Goal: Task Accomplishment & Management: Manage account settings

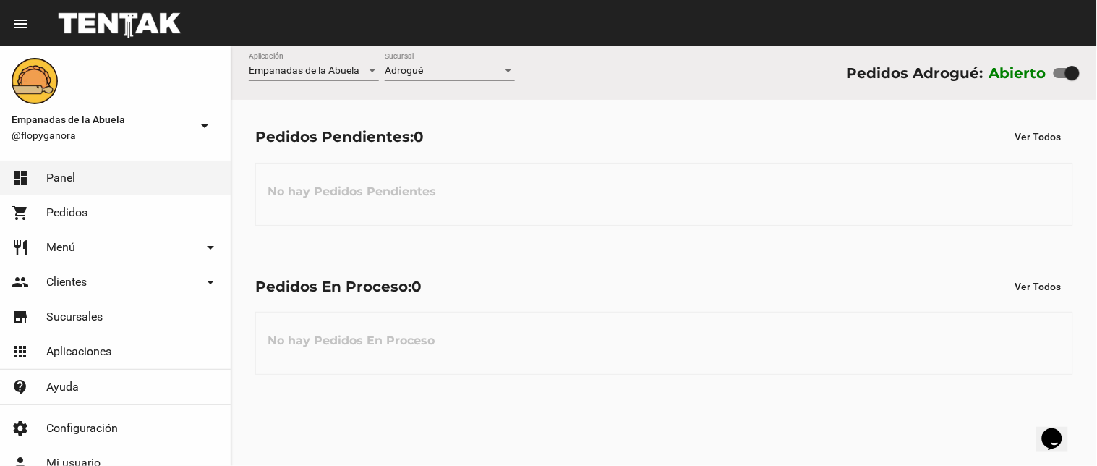
click at [436, 62] on div "Adrogué Sucursal" at bounding box center [450, 67] width 130 height 28
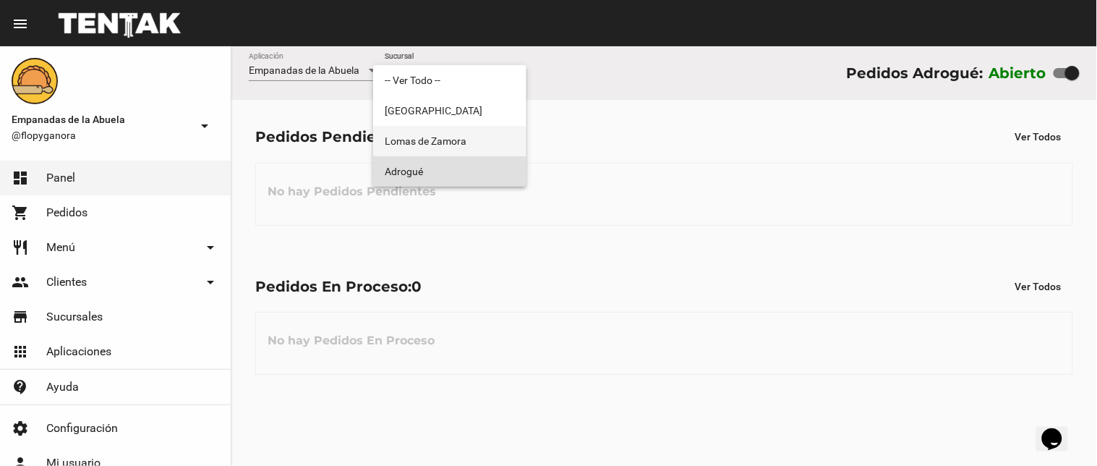
drag, startPoint x: 460, startPoint y: 153, endPoint x: 465, endPoint y: 159, distance: 8.2
click at [461, 153] on span "Lomas de Zamora" at bounding box center [450, 141] width 130 height 30
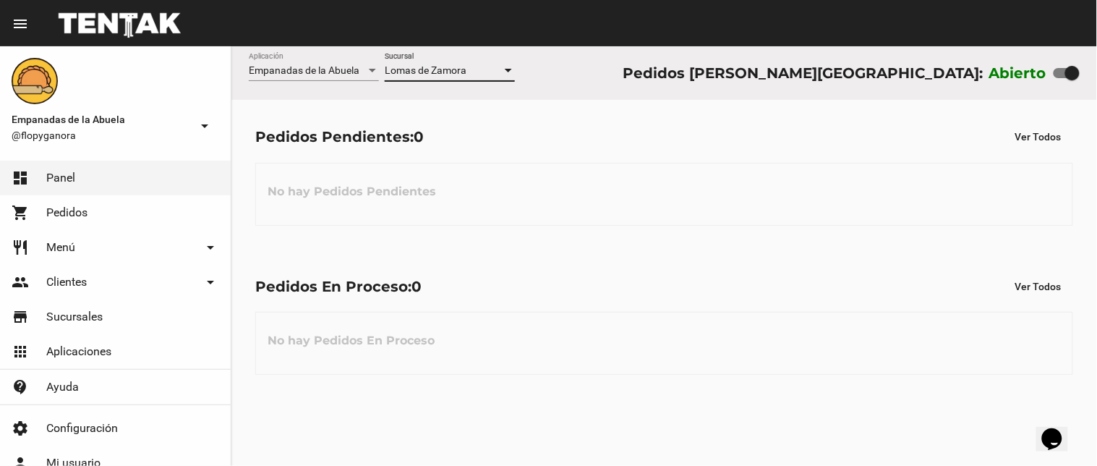
click at [495, 56] on div "[PERSON_NAME] Sucursal" at bounding box center [450, 67] width 130 height 28
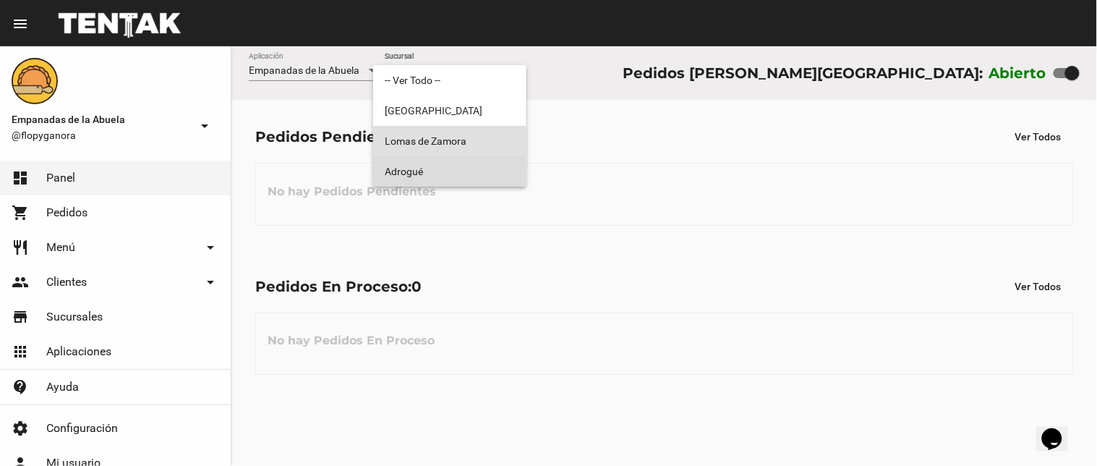
drag, startPoint x: 465, startPoint y: 163, endPoint x: 376, endPoint y: 335, distance: 193.1
click at [465, 164] on span "Adrogué" at bounding box center [450, 171] width 130 height 30
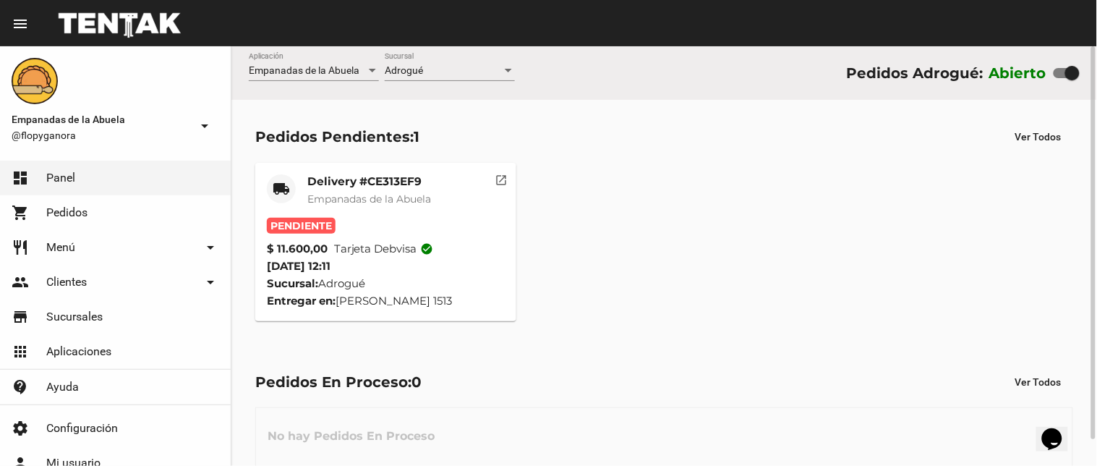
click at [358, 184] on mat-card-title "Delivery #CE313EF9" at bounding box center [369, 181] width 124 height 14
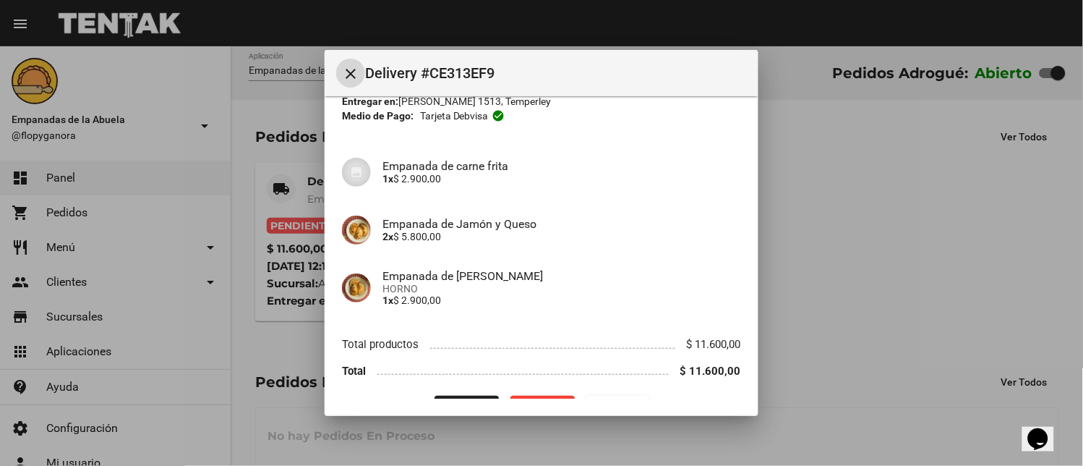
scroll to position [111, 0]
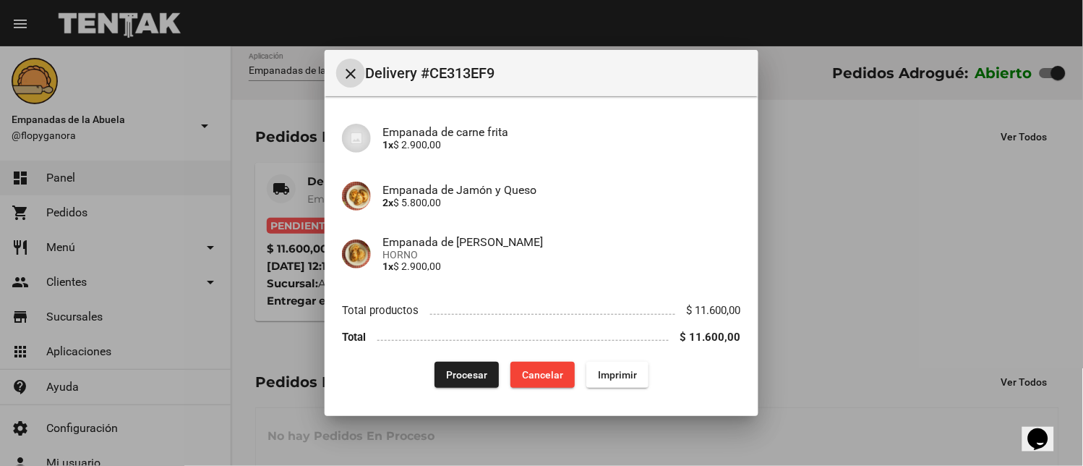
click at [606, 378] on span "Imprimir" at bounding box center [617, 375] width 39 height 12
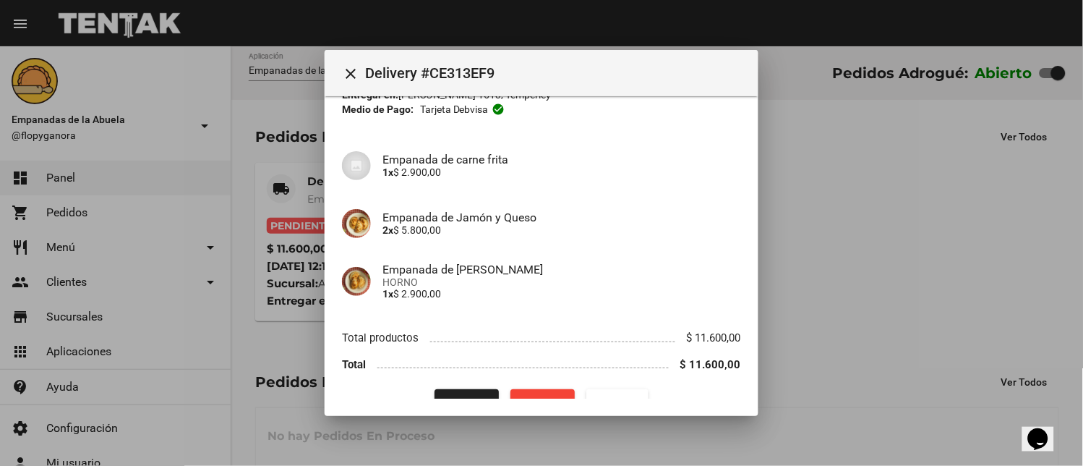
scroll to position [111, 0]
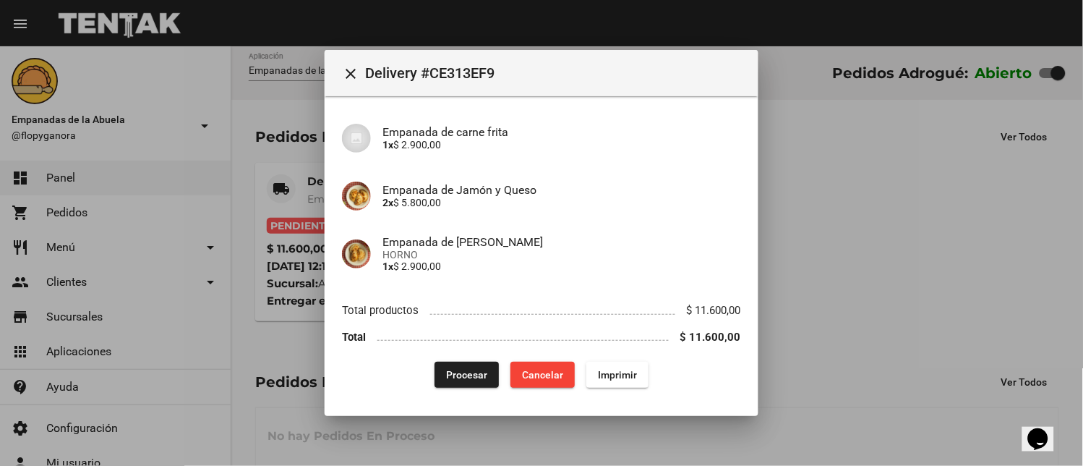
drag, startPoint x: 459, startPoint y: 366, endPoint x: 417, endPoint y: 401, distance: 54.9
click at [457, 367] on button "Procesar" at bounding box center [467, 375] width 64 height 26
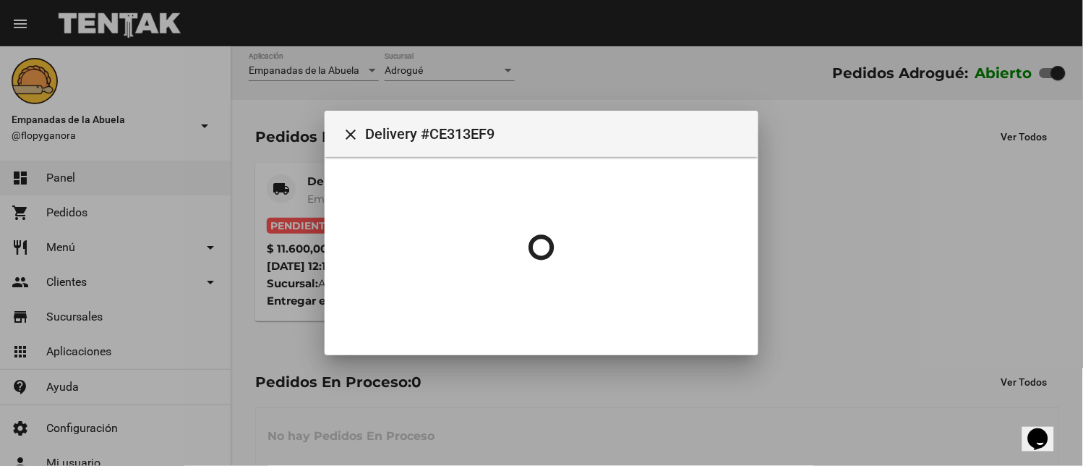
scroll to position [0, 0]
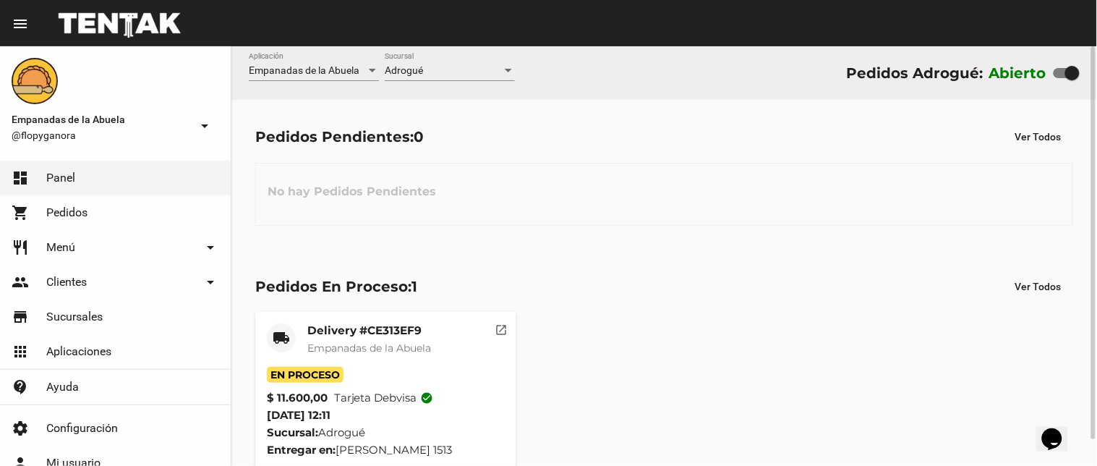
click at [378, 343] on mat-card-subtitle "Empanadas de la Abuela" at bounding box center [369, 348] width 124 height 14
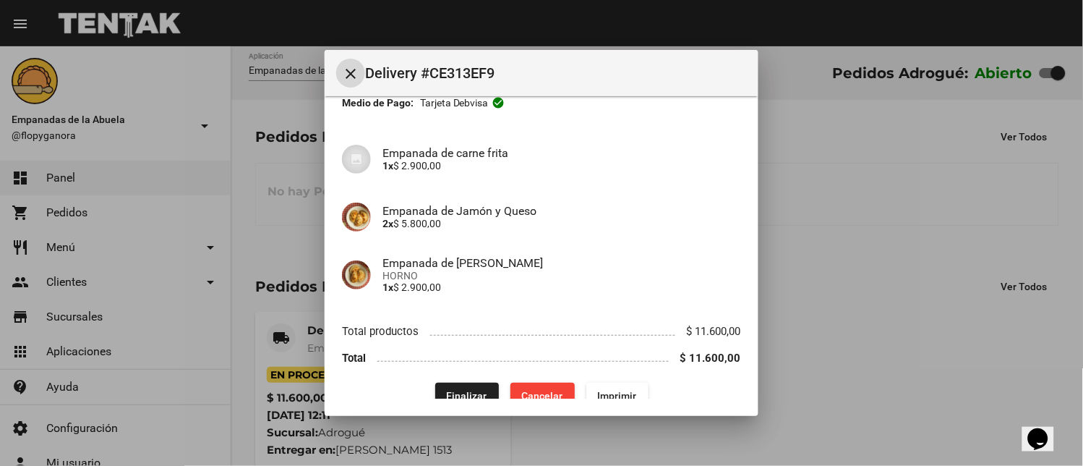
scroll to position [111, 0]
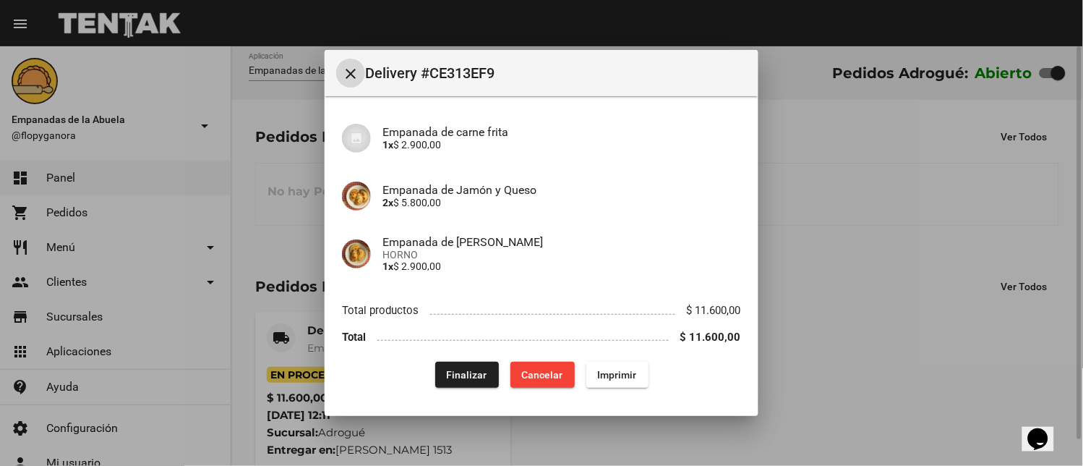
click at [385, 464] on div at bounding box center [541, 233] width 1083 height 466
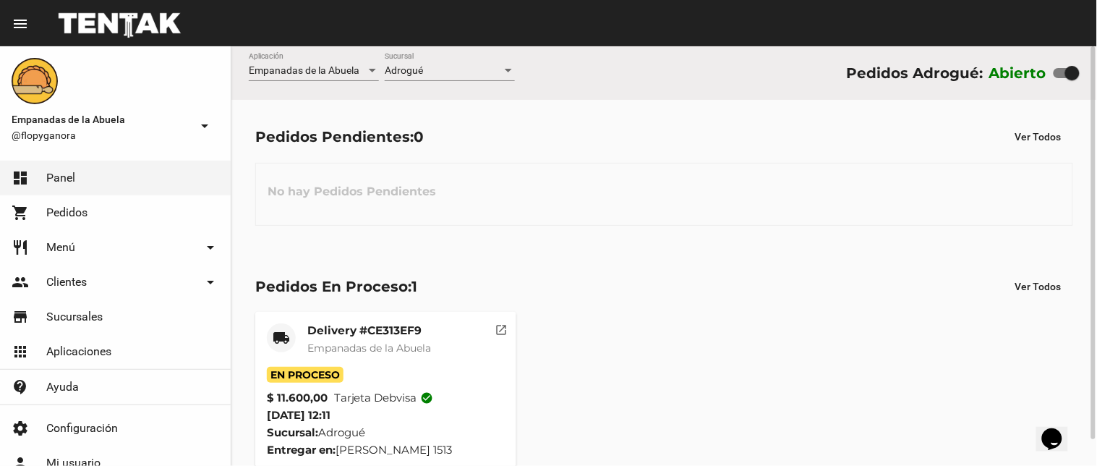
click at [326, 360] on div "Delivery #CE313EF9 Empanadas de la Abuela" at bounding box center [369, 344] width 124 height 43
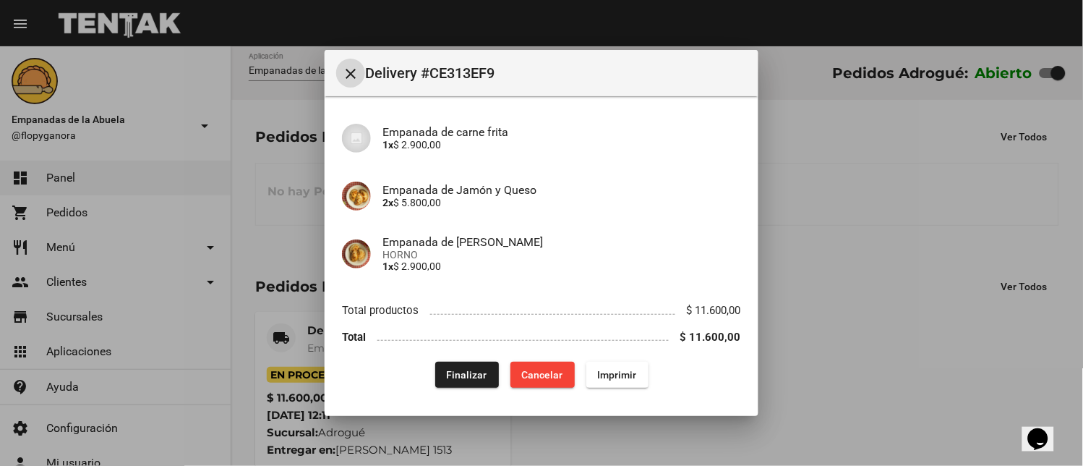
click at [472, 372] on span "Finalizar" at bounding box center [467, 375] width 41 height 12
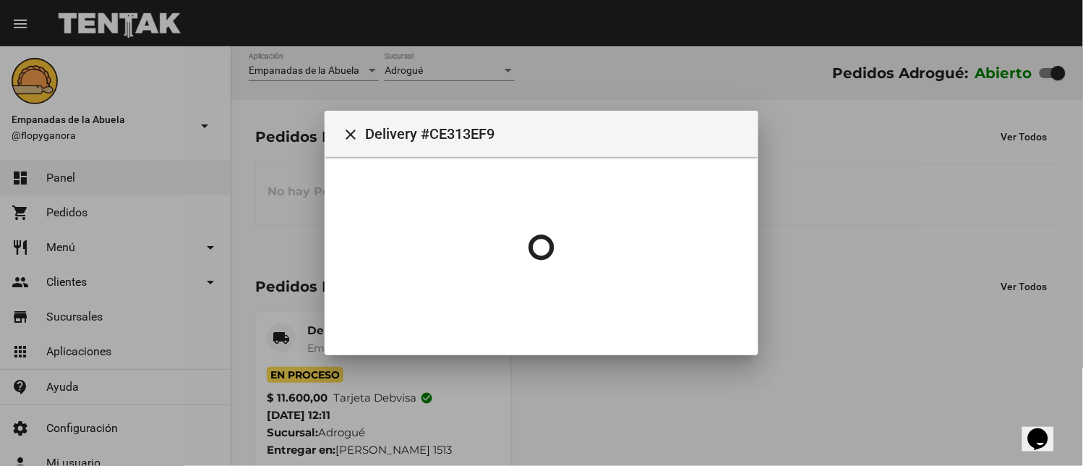
scroll to position [0, 0]
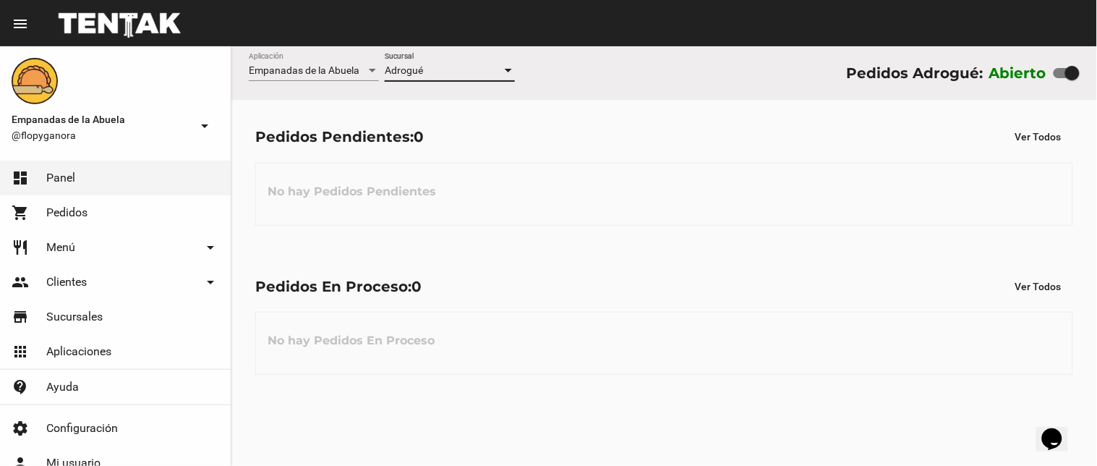
click at [422, 69] on span "Adrogué" at bounding box center [404, 70] width 38 height 12
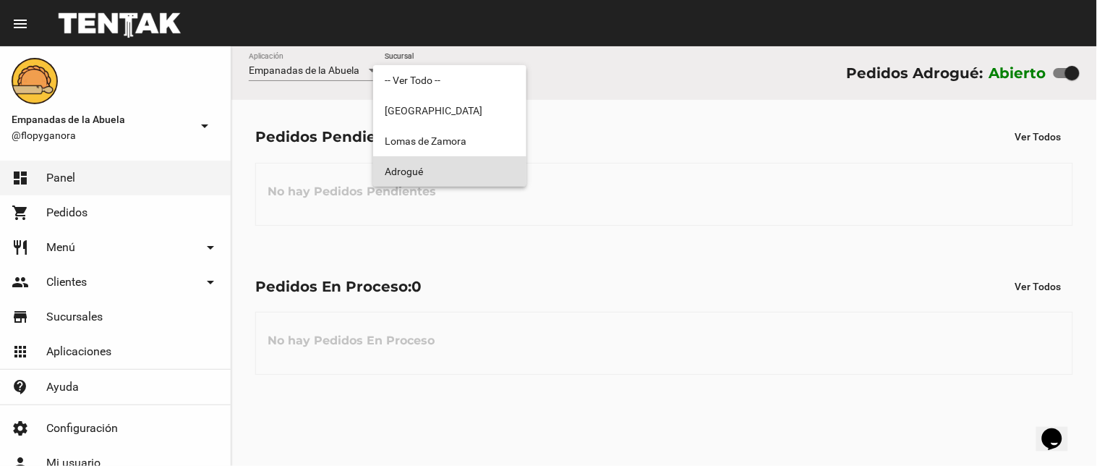
click at [418, 161] on span "Adrogué" at bounding box center [450, 171] width 130 height 30
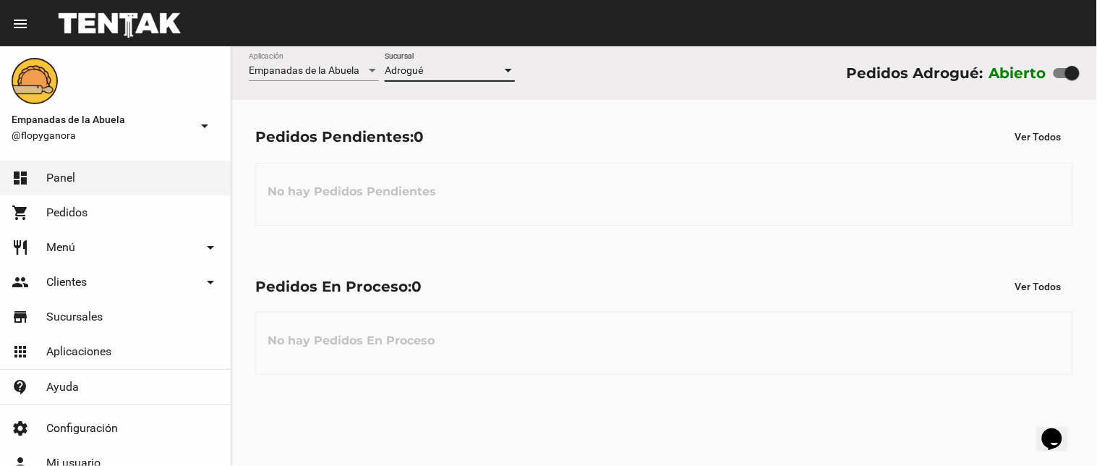
click at [460, 56] on div "Adrogué Sucursal" at bounding box center [450, 67] width 130 height 28
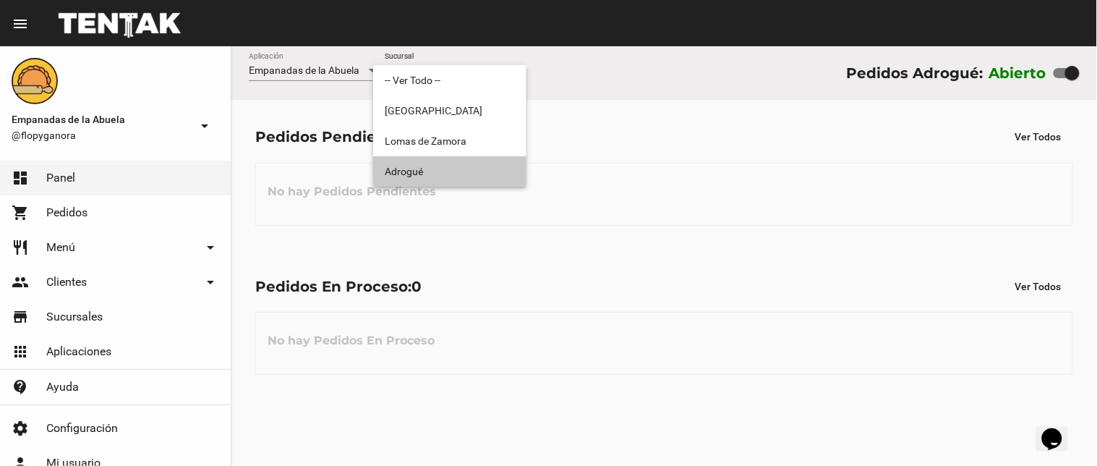
click at [424, 161] on span "Adrogué" at bounding box center [450, 171] width 130 height 30
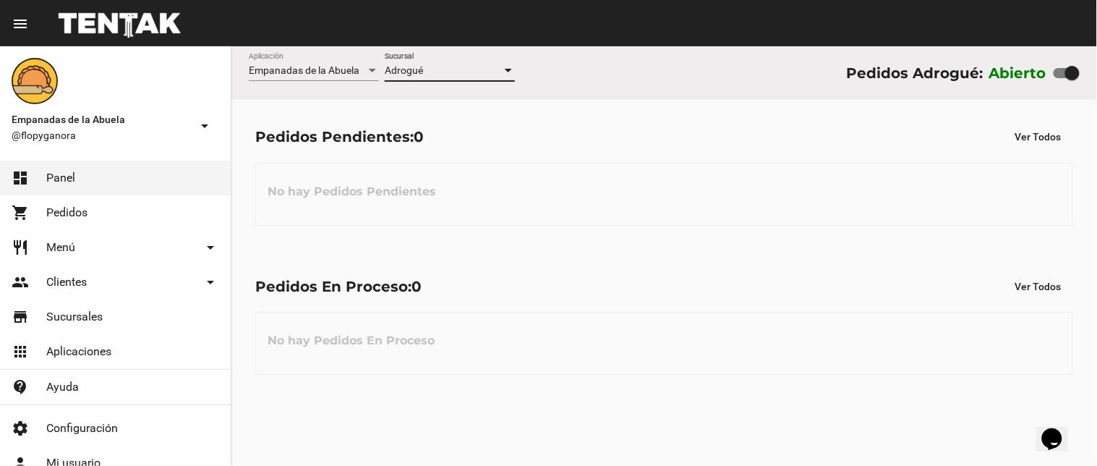
click at [463, 60] on div "Adrogué Sucursal" at bounding box center [450, 67] width 130 height 28
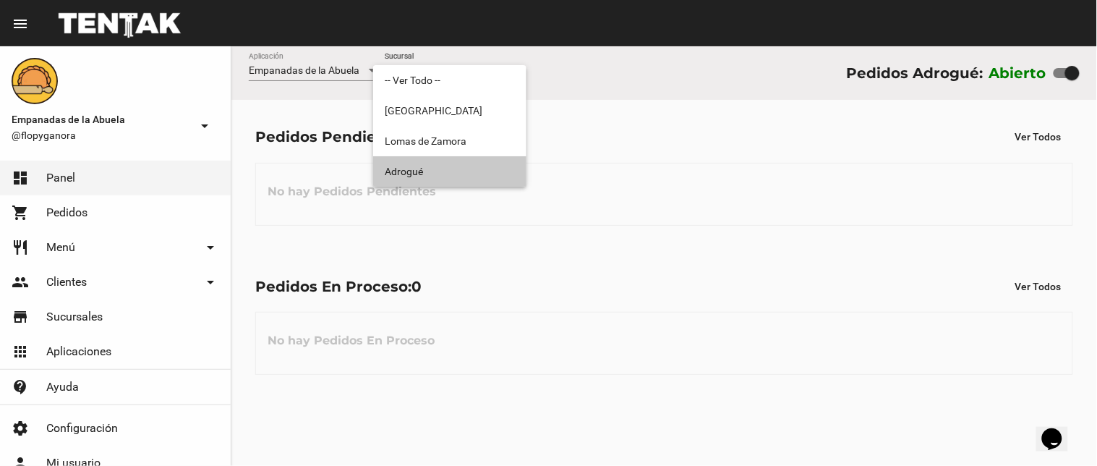
click at [451, 170] on span "Adrogué" at bounding box center [450, 171] width 130 height 30
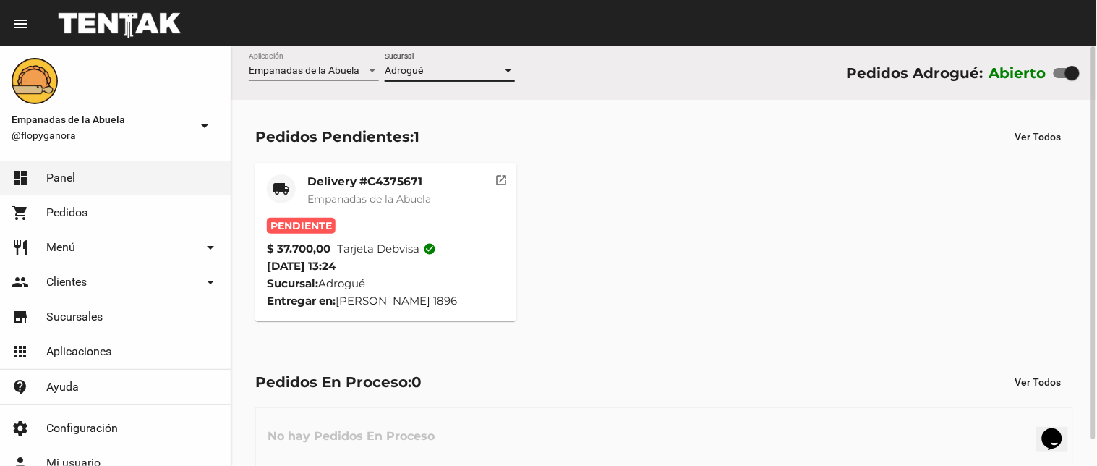
click at [401, 188] on mat-card-title "Delivery #C4375671" at bounding box center [369, 181] width 124 height 14
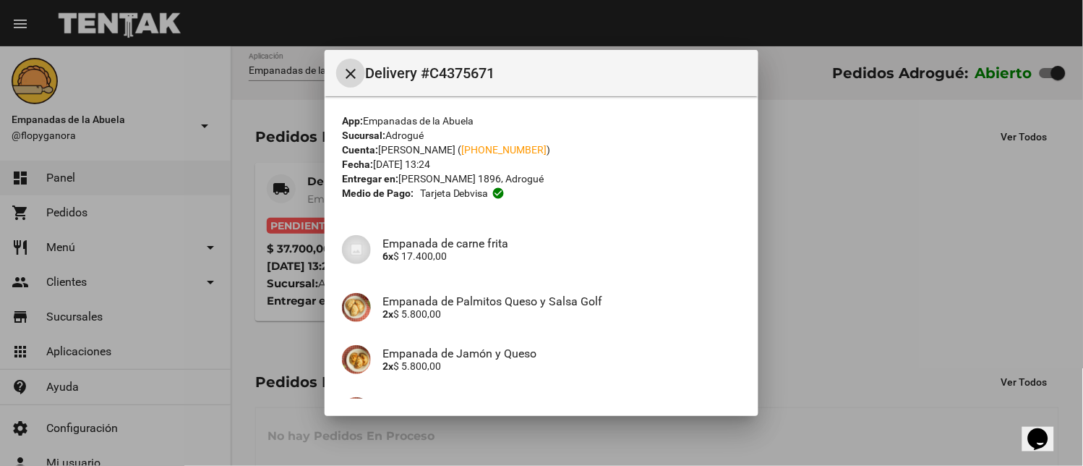
scroll to position [215, 0]
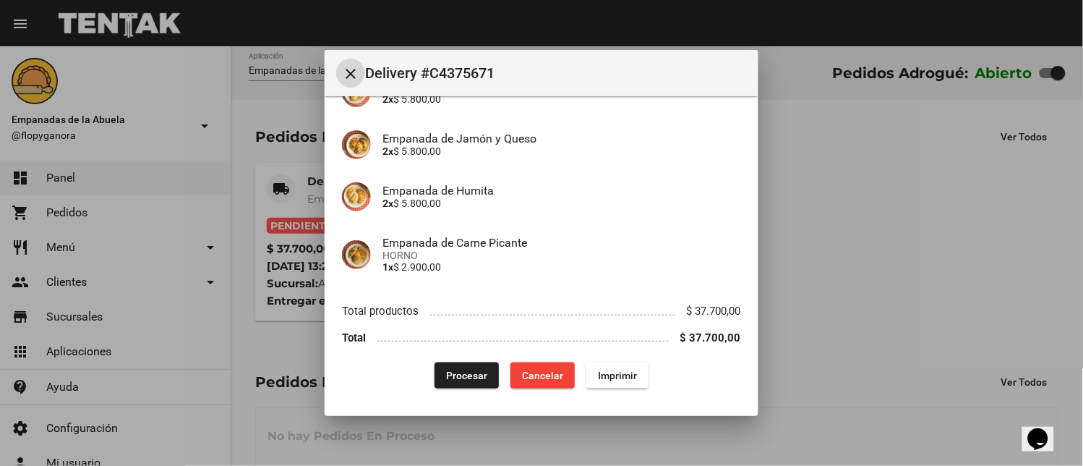
drag, startPoint x: 626, startPoint y: 369, endPoint x: 463, endPoint y: 464, distance: 189.3
click at [626, 370] on span "Imprimir" at bounding box center [617, 376] width 39 height 12
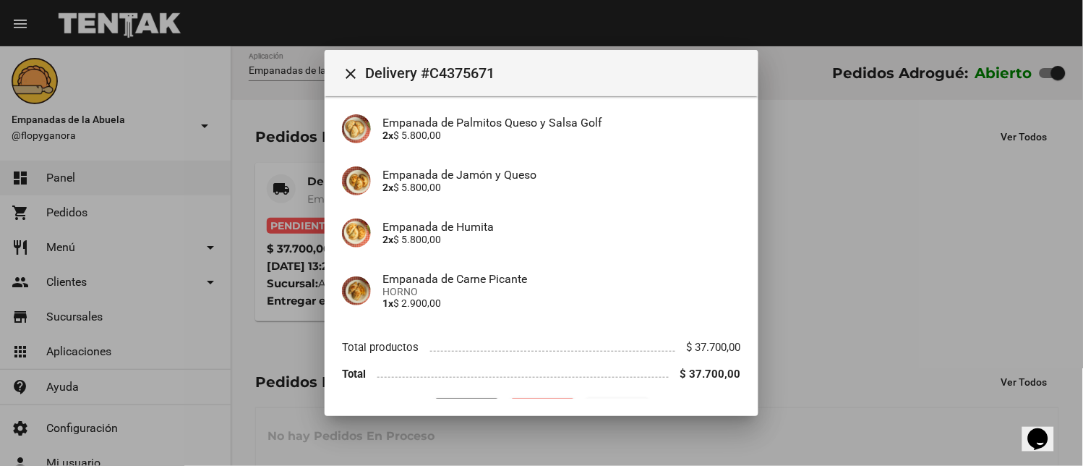
scroll to position [215, 0]
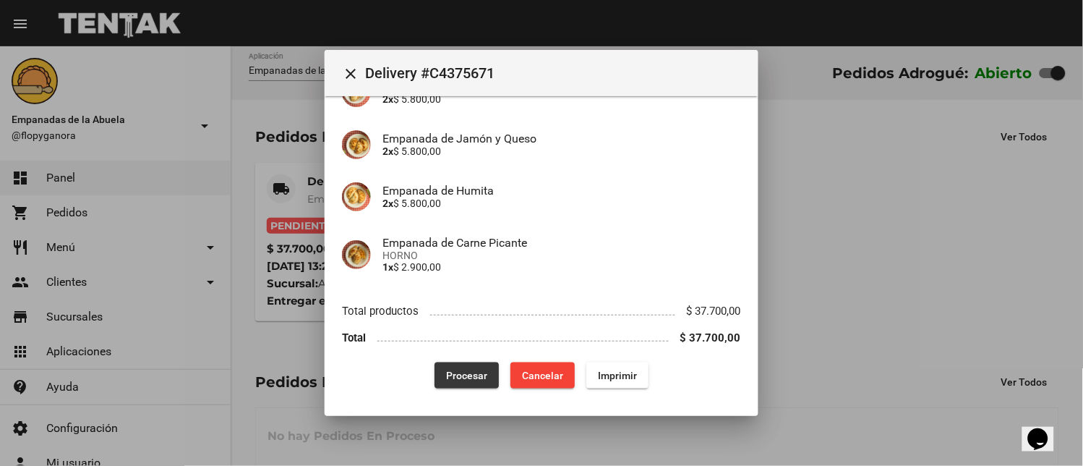
click at [446, 372] on span "Procesar" at bounding box center [466, 376] width 41 height 12
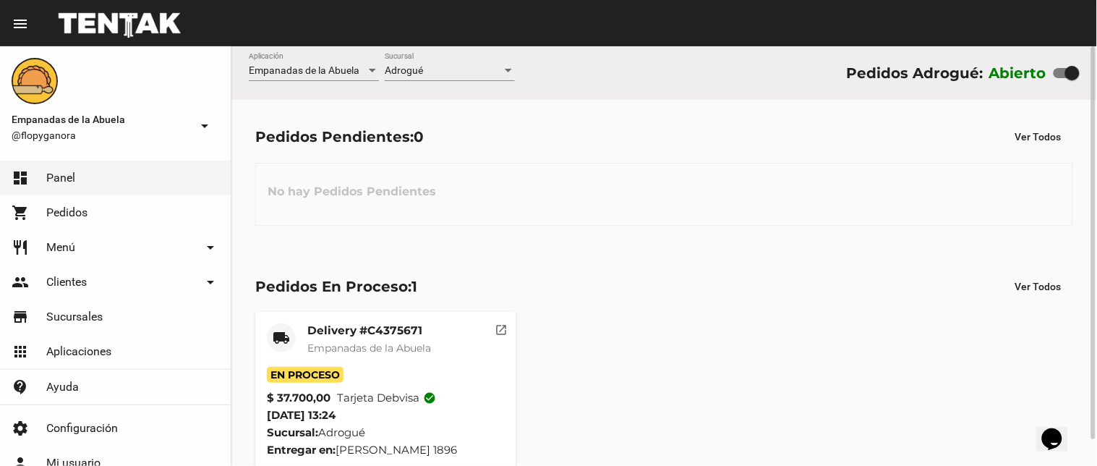
click at [360, 359] on div "Delivery #C4375671 Empanadas de la Abuela" at bounding box center [369, 344] width 124 height 43
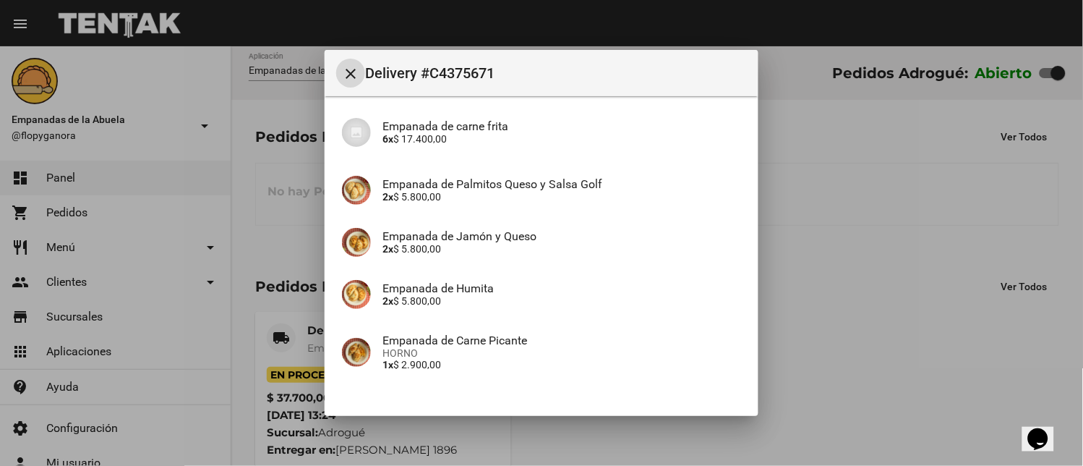
scroll to position [215, 0]
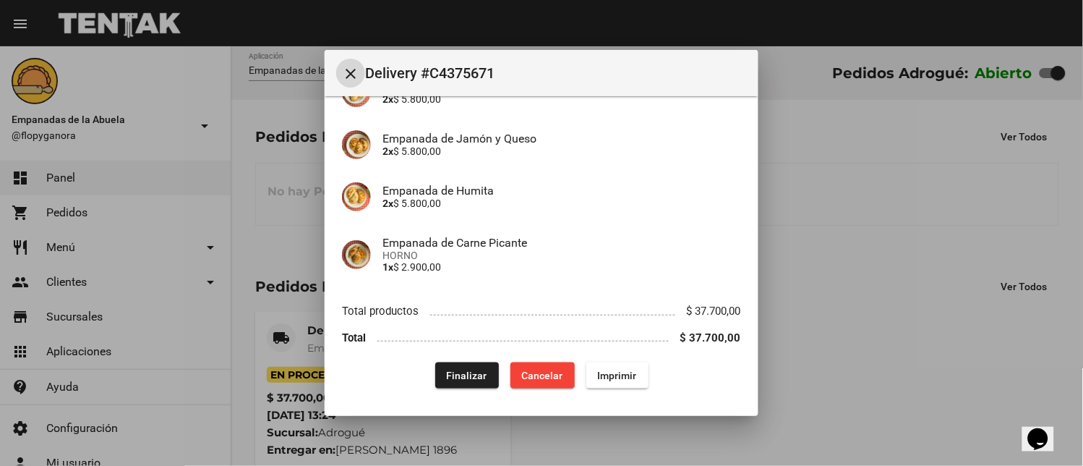
click at [483, 377] on button "Finalizar" at bounding box center [467, 375] width 64 height 26
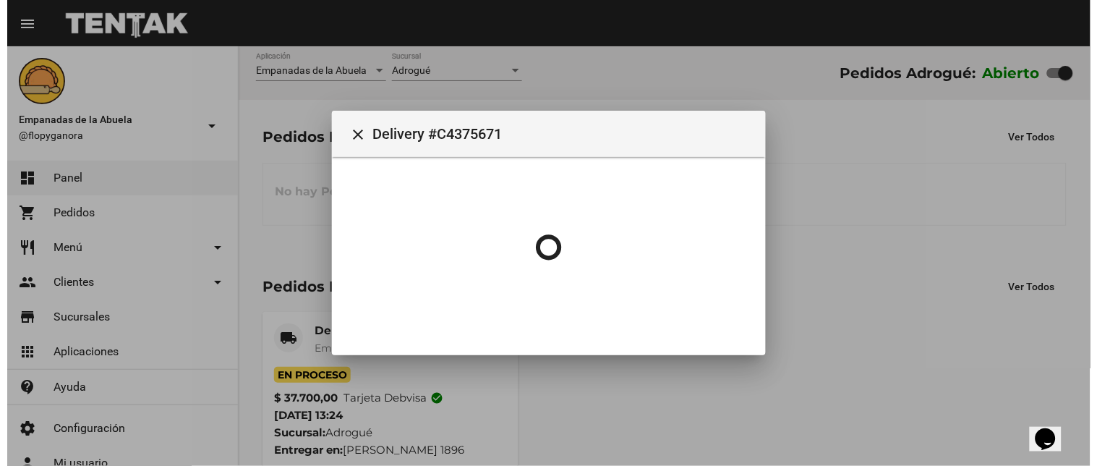
scroll to position [0, 0]
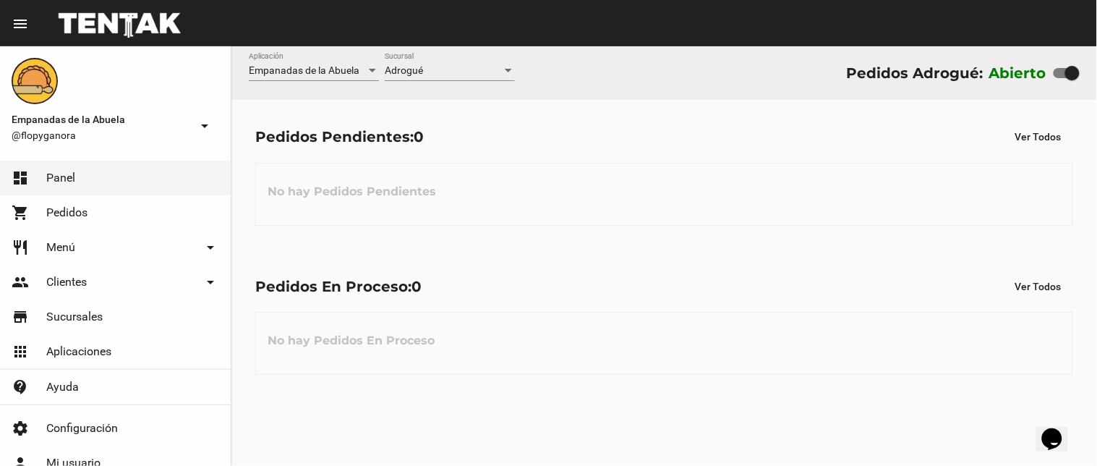
click at [444, 72] on div "Adrogué" at bounding box center [443, 71] width 117 height 12
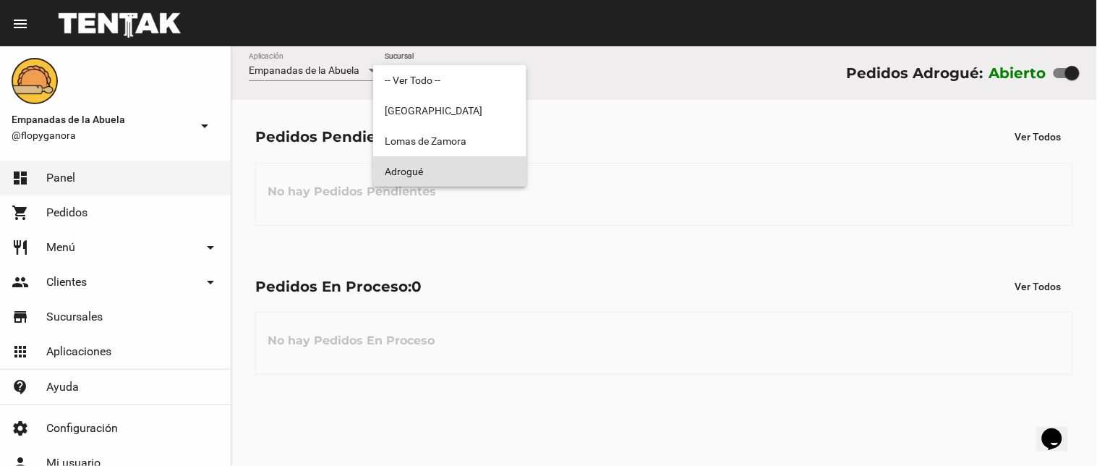
click at [423, 164] on span "Adrogué" at bounding box center [450, 171] width 130 height 30
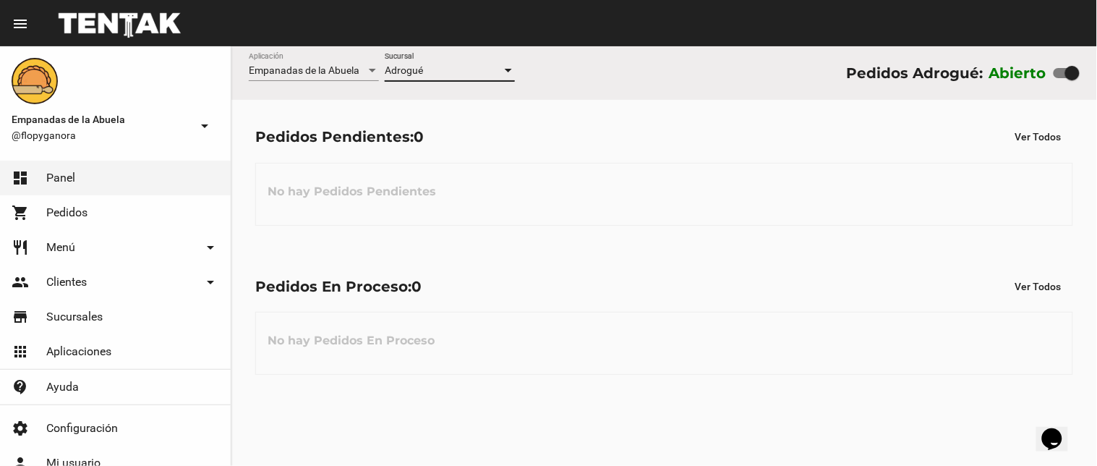
click at [412, 66] on span "Adrogué" at bounding box center [404, 70] width 38 height 12
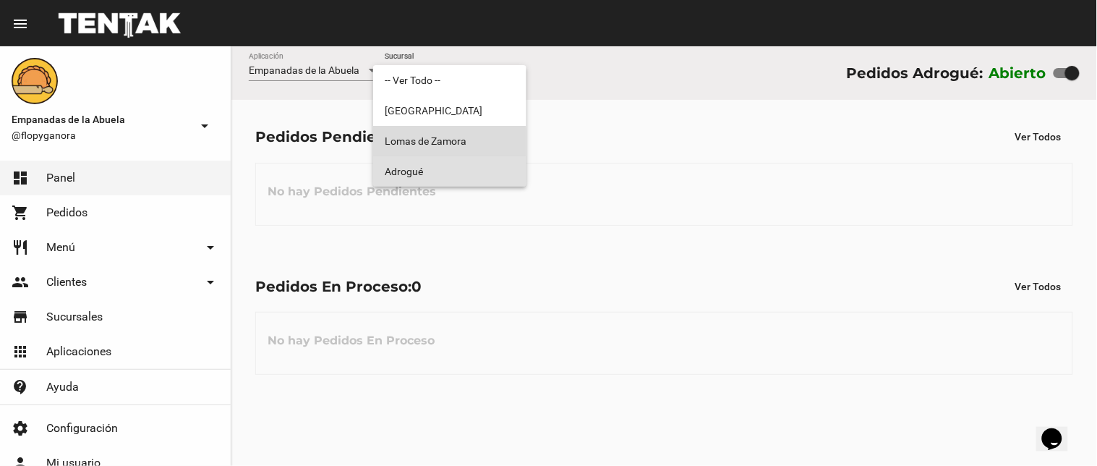
click at [414, 146] on span "Lomas de Zamora" at bounding box center [450, 141] width 130 height 30
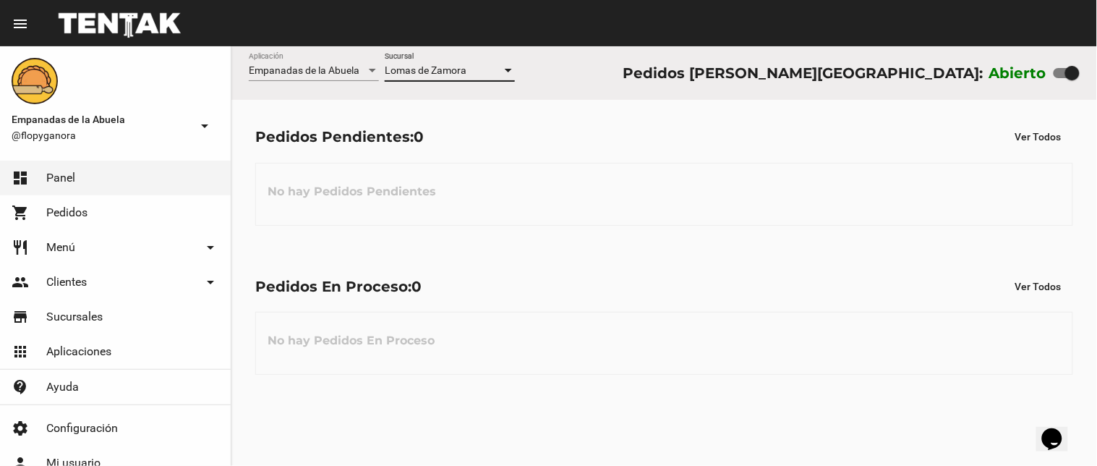
click at [405, 75] on span "Lomas de Zamora" at bounding box center [426, 70] width 82 height 12
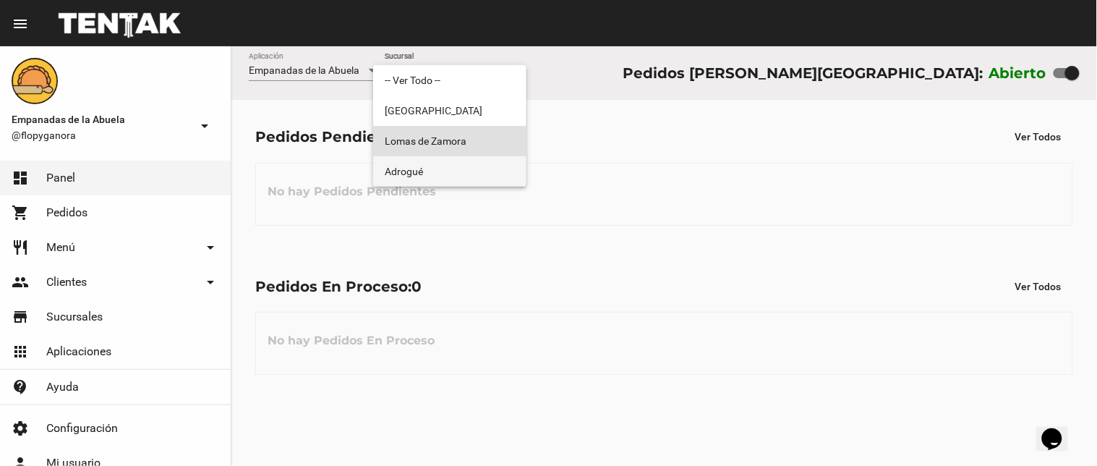
click at [414, 176] on span "Adrogué" at bounding box center [450, 171] width 130 height 30
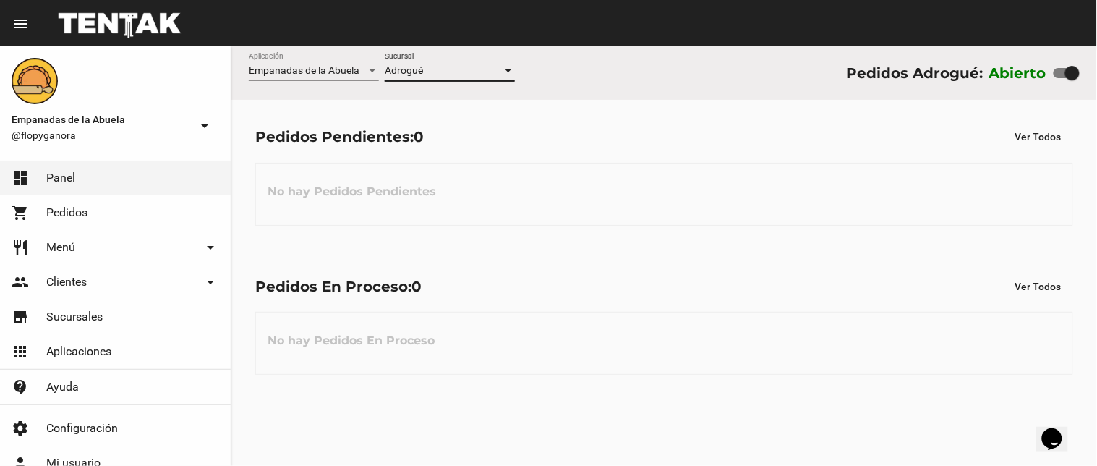
click at [466, 62] on div "Adrogué Sucursal" at bounding box center [450, 67] width 130 height 28
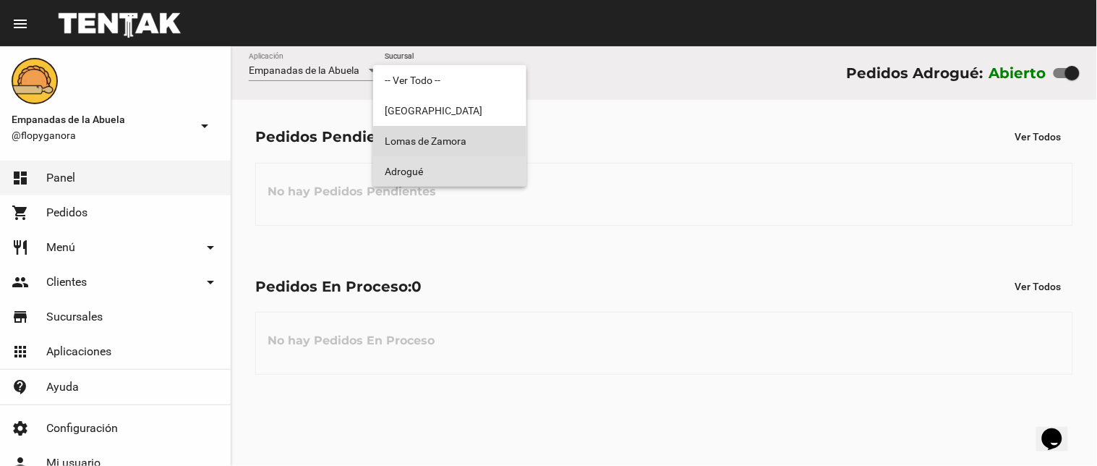
click at [446, 155] on span "Lomas de Zamora" at bounding box center [450, 141] width 130 height 30
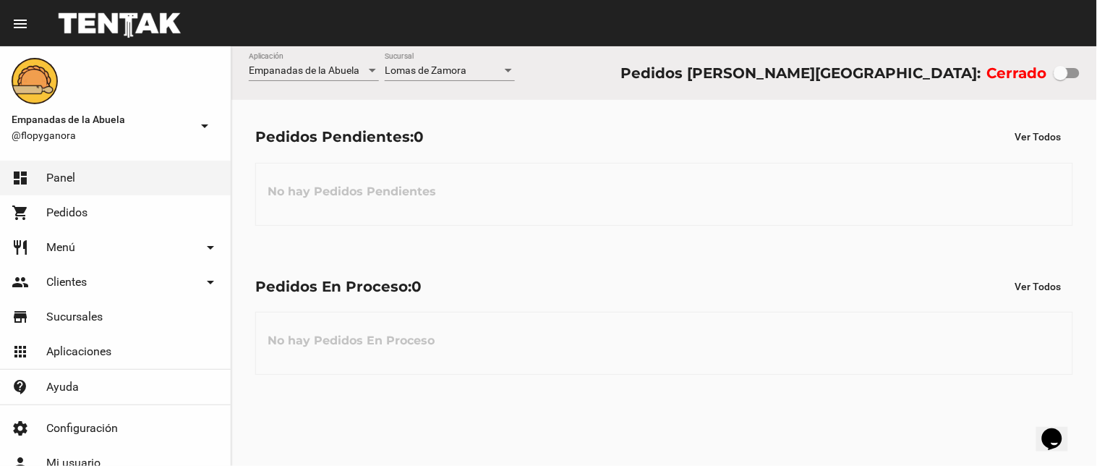
click at [436, 58] on div "[PERSON_NAME] Sucursal" at bounding box center [450, 67] width 130 height 28
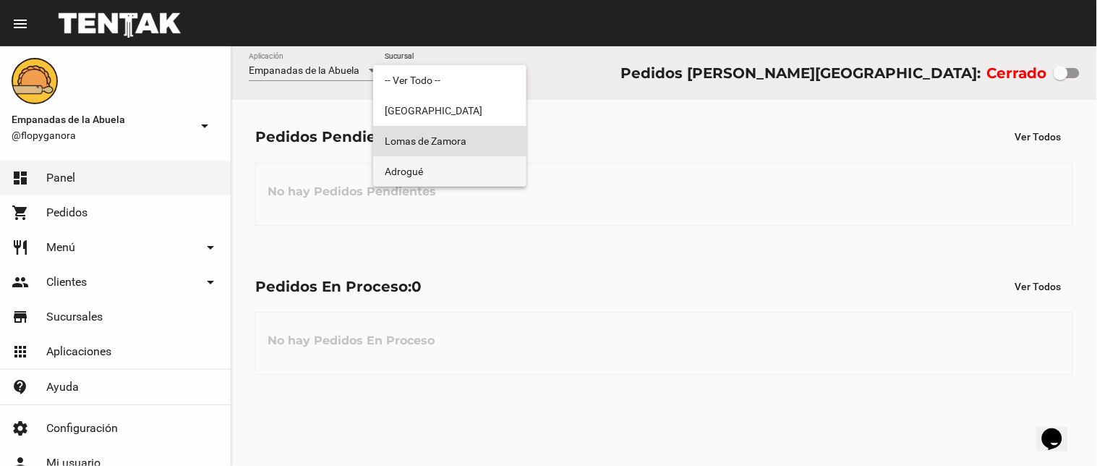
click at [414, 174] on span "Adrogué" at bounding box center [450, 171] width 130 height 30
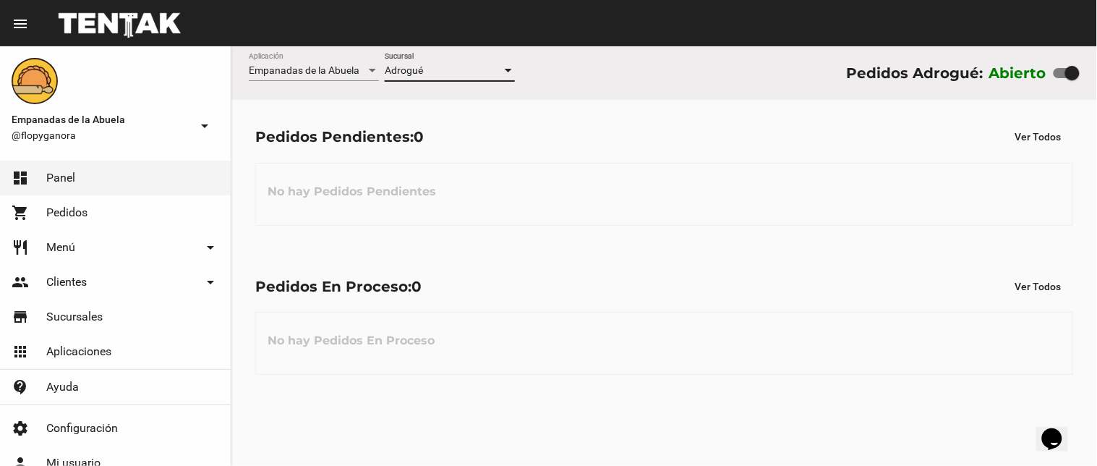
click at [459, 69] on div "Adrogué" at bounding box center [443, 71] width 117 height 12
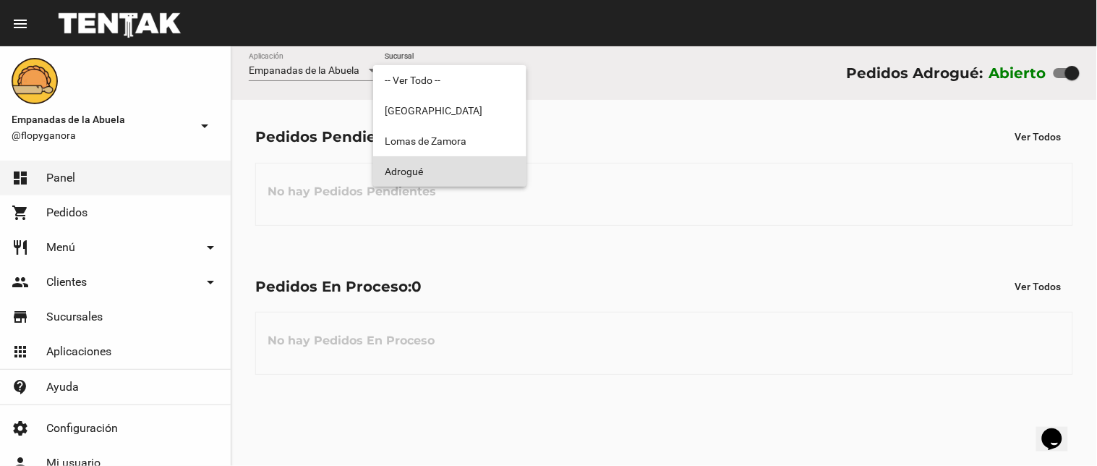
drag, startPoint x: 452, startPoint y: 167, endPoint x: 467, endPoint y: 156, distance: 18.7
click at [451, 168] on span "Adrogué" at bounding box center [450, 171] width 130 height 30
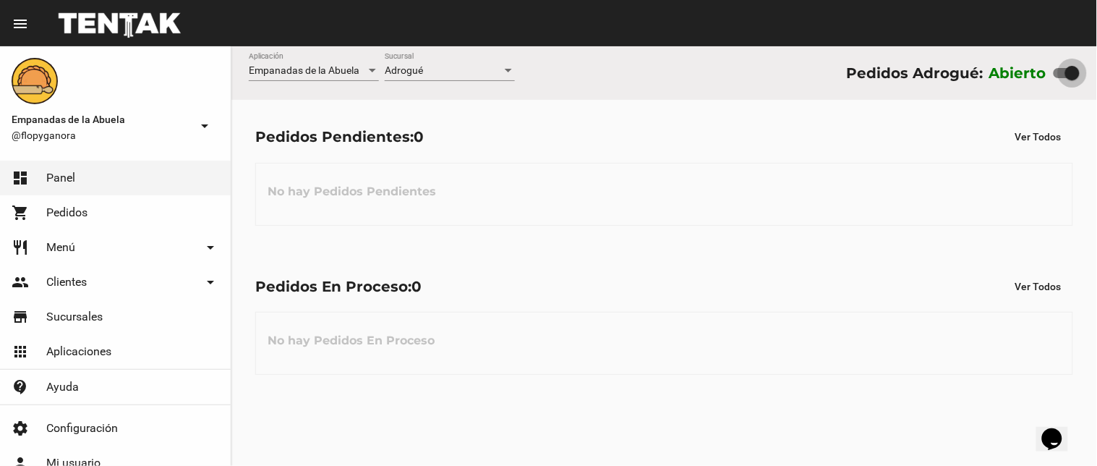
drag, startPoint x: 1075, startPoint y: 69, endPoint x: 747, endPoint y: 90, distance: 329.0
click at [886, 81] on div "Pedidos Adrogué: Abierto" at bounding box center [963, 72] width 234 height 23
checkbox input "false"
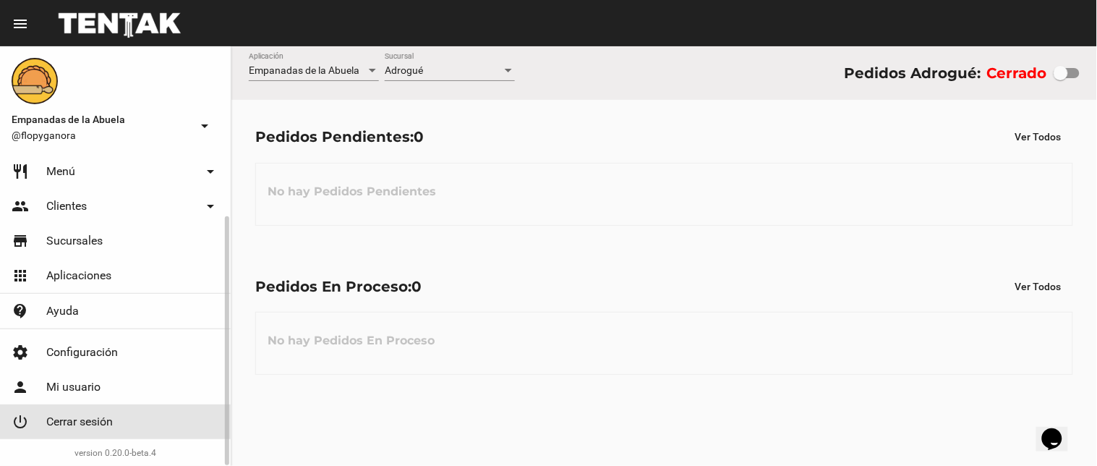
drag, startPoint x: 152, startPoint y: 414, endPoint x: 546, endPoint y: 1, distance: 571.4
click at [153, 414] on link "power_settings_new Cerrar sesión" at bounding box center [115, 421] width 231 height 35
